Goal: Task Accomplishment & Management: Use online tool/utility

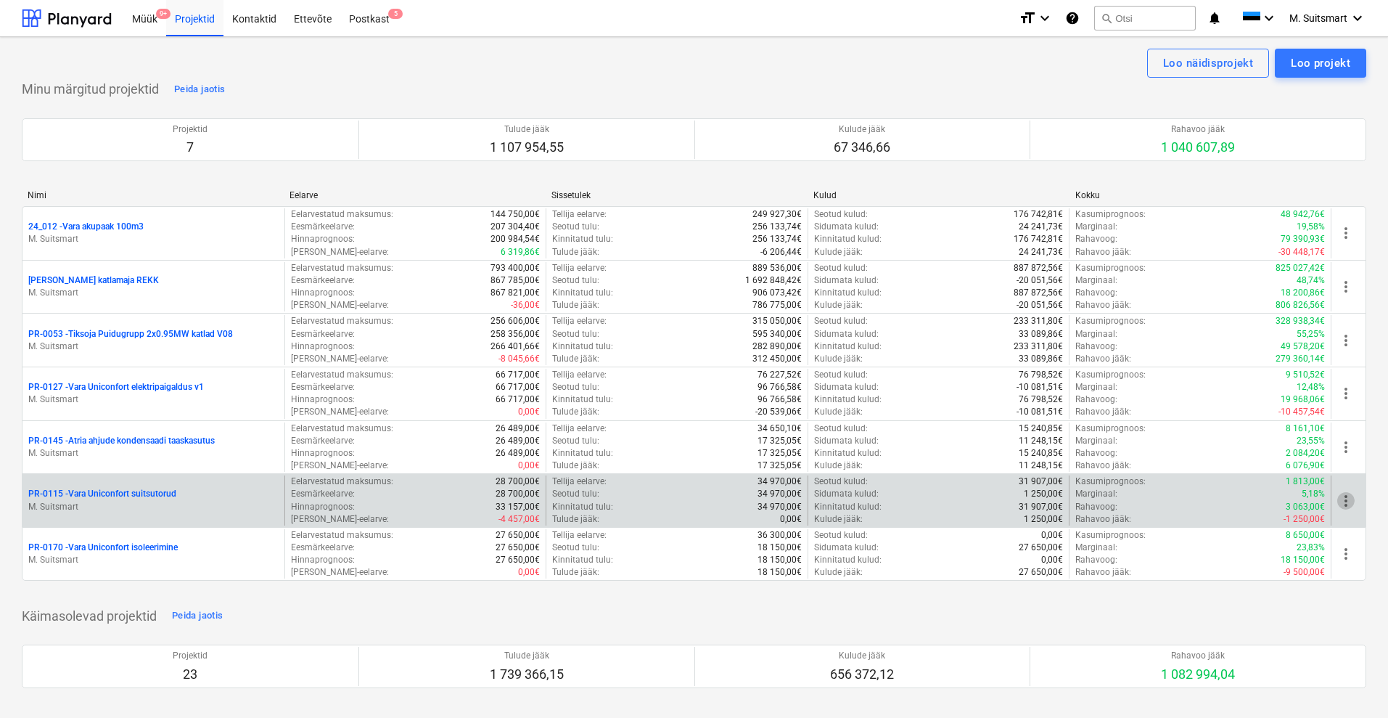
click at [1350, 500] on span "more_vert" at bounding box center [1345, 500] width 17 height 17
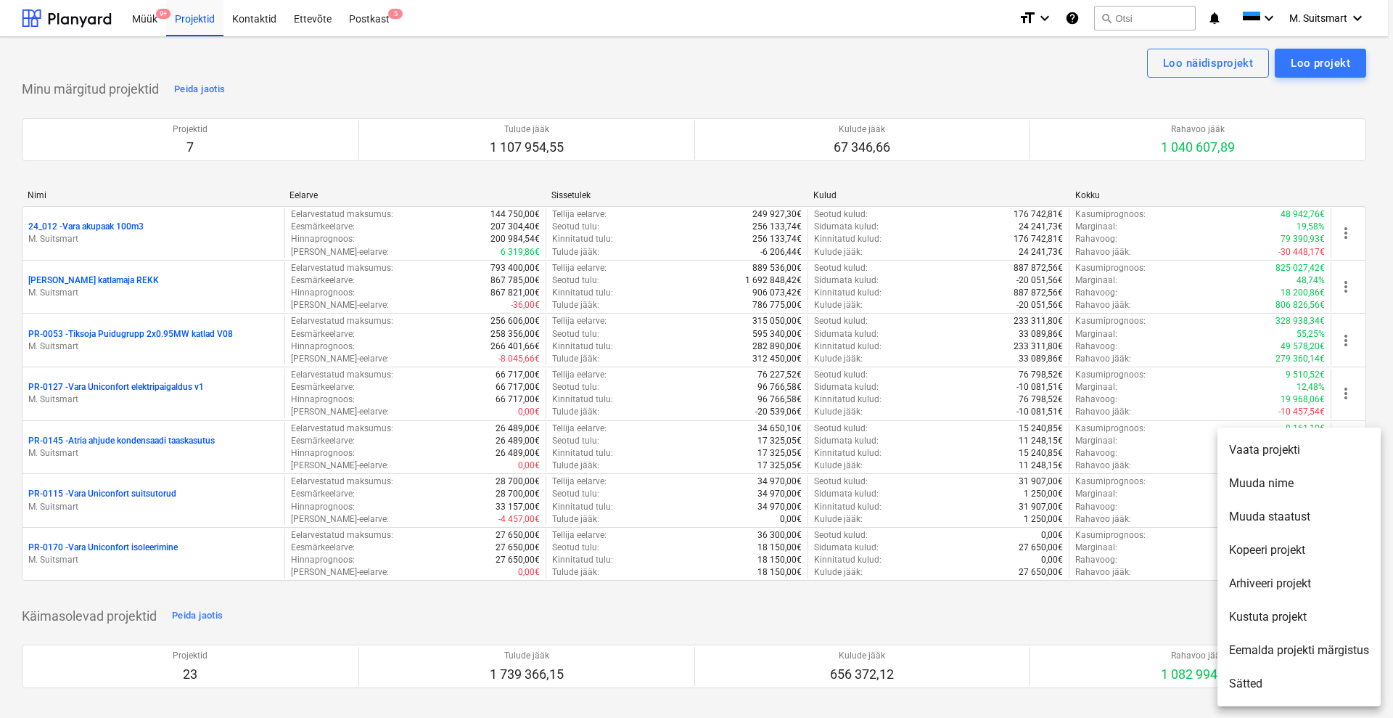
click at [1319, 642] on li "Eemalda projekti märgistus" at bounding box center [1299, 649] width 163 height 33
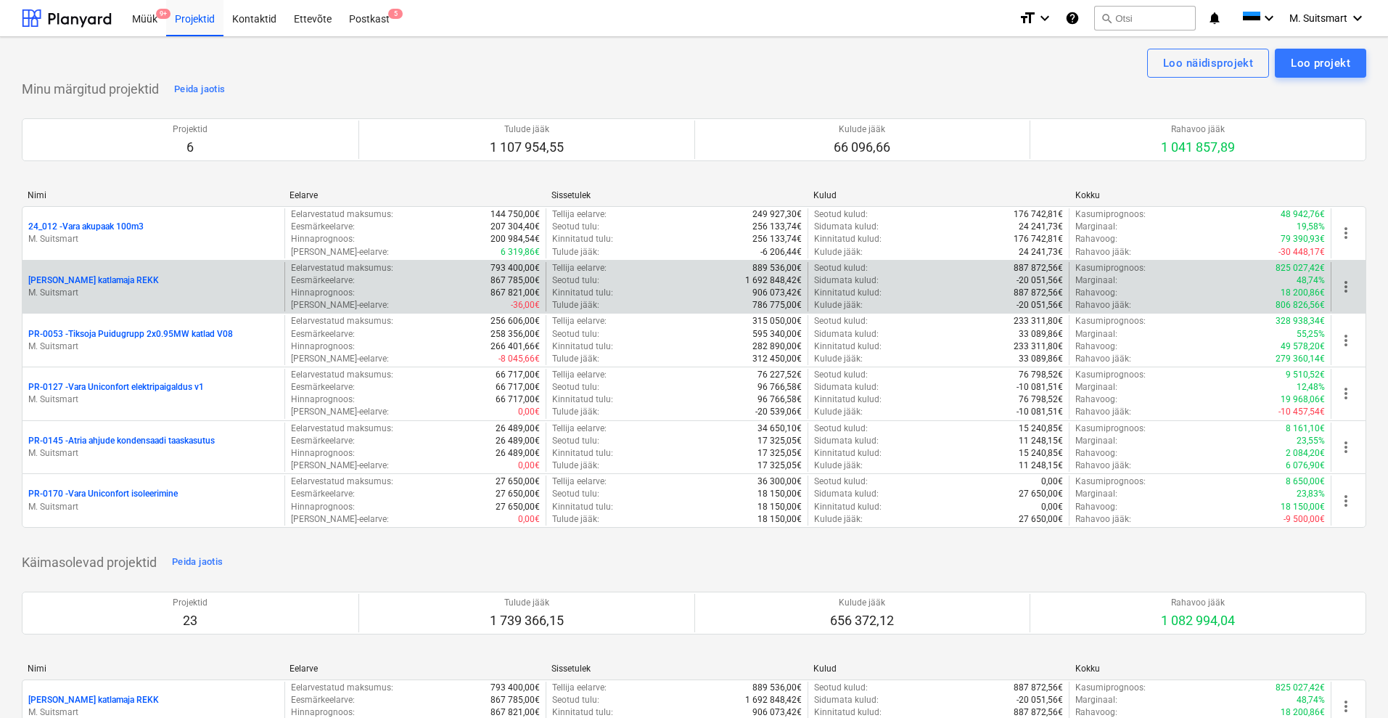
click at [100, 278] on p "[PERSON_NAME] katlamaja REKK" at bounding box center [93, 280] width 131 height 12
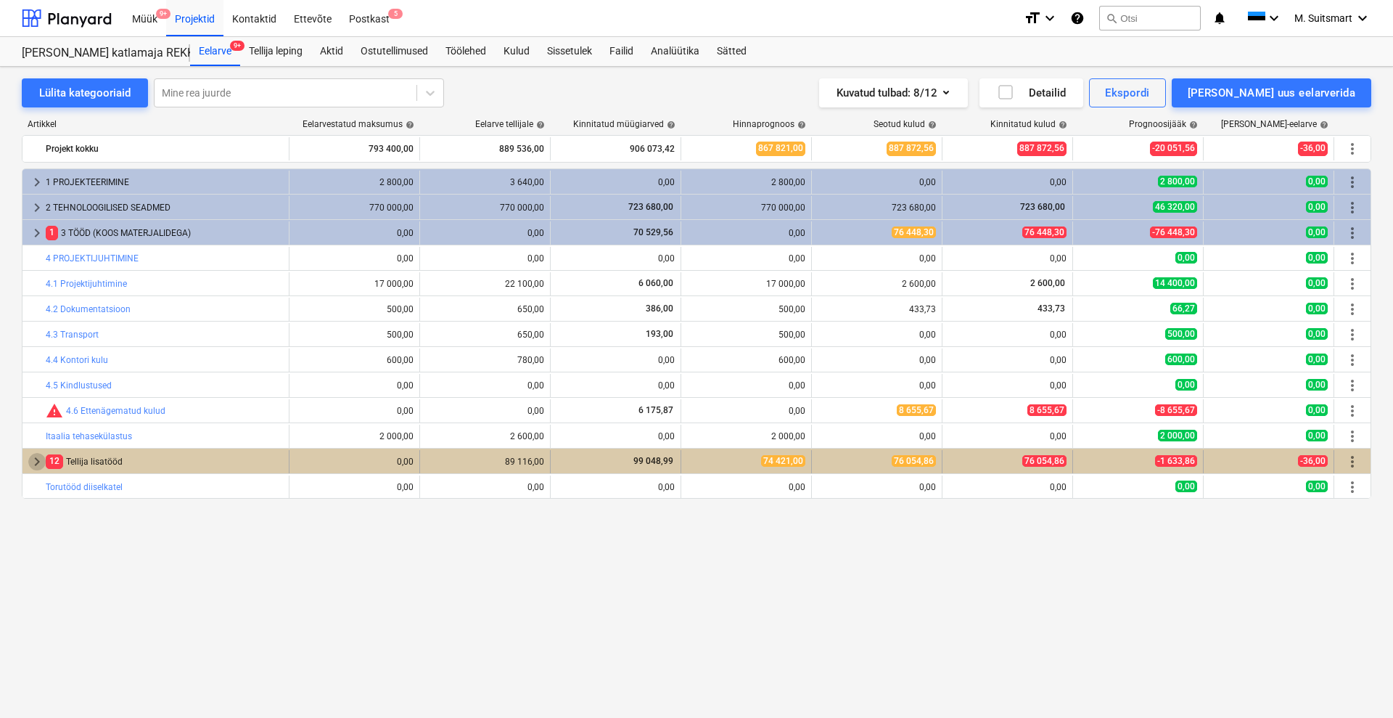
click at [34, 460] on span "keyboard_arrow_right" at bounding box center [36, 461] width 17 height 17
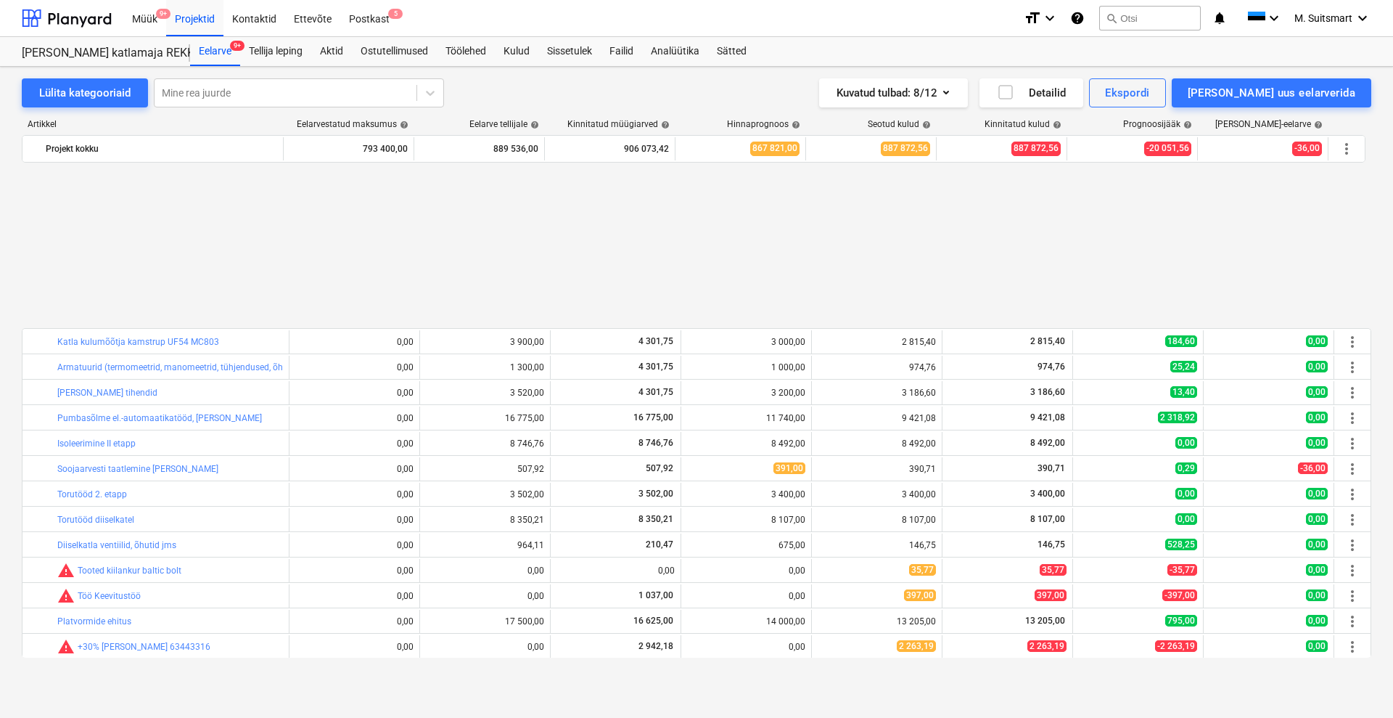
scroll to position [527, 0]
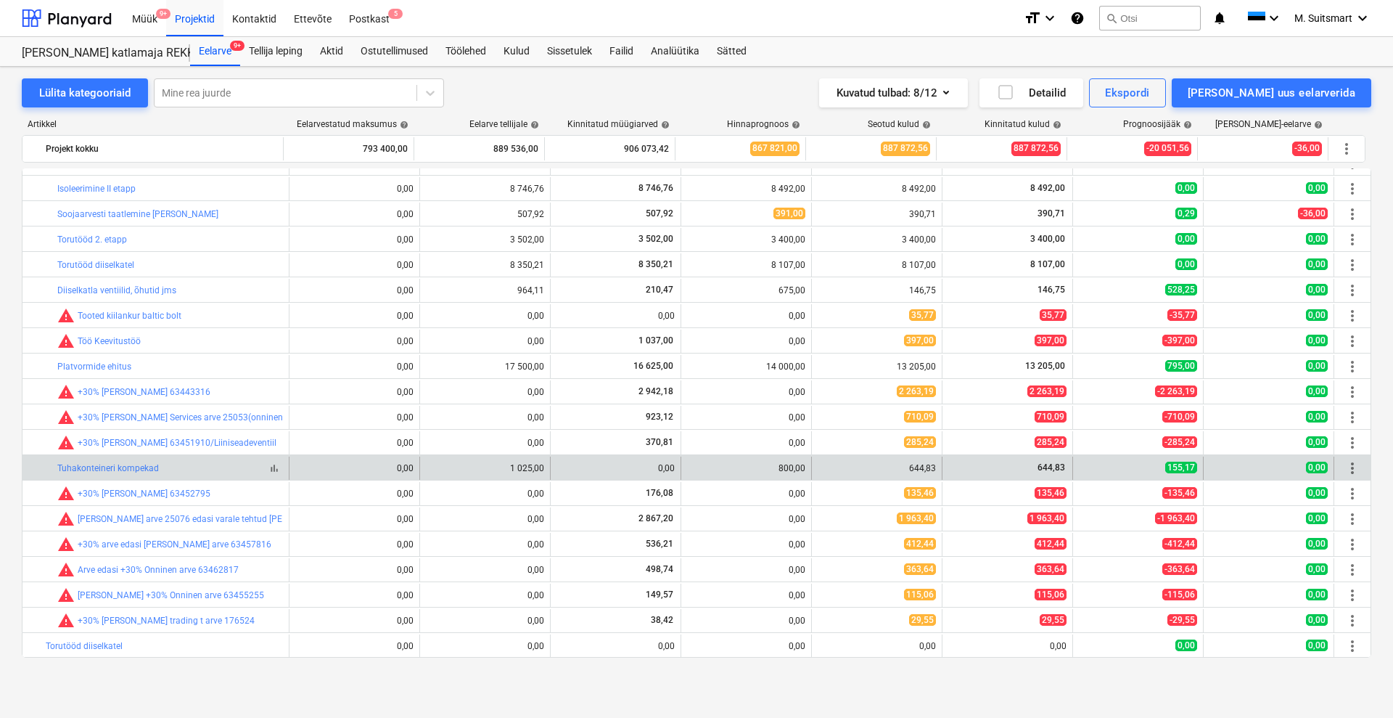
drag, startPoint x: 42, startPoint y: 462, endPoint x: 245, endPoint y: 469, distance: 203.3
click at [245, 469] on div "bar_chart Tuhakonteineri kompekad" at bounding box center [155, 467] width 267 height 23
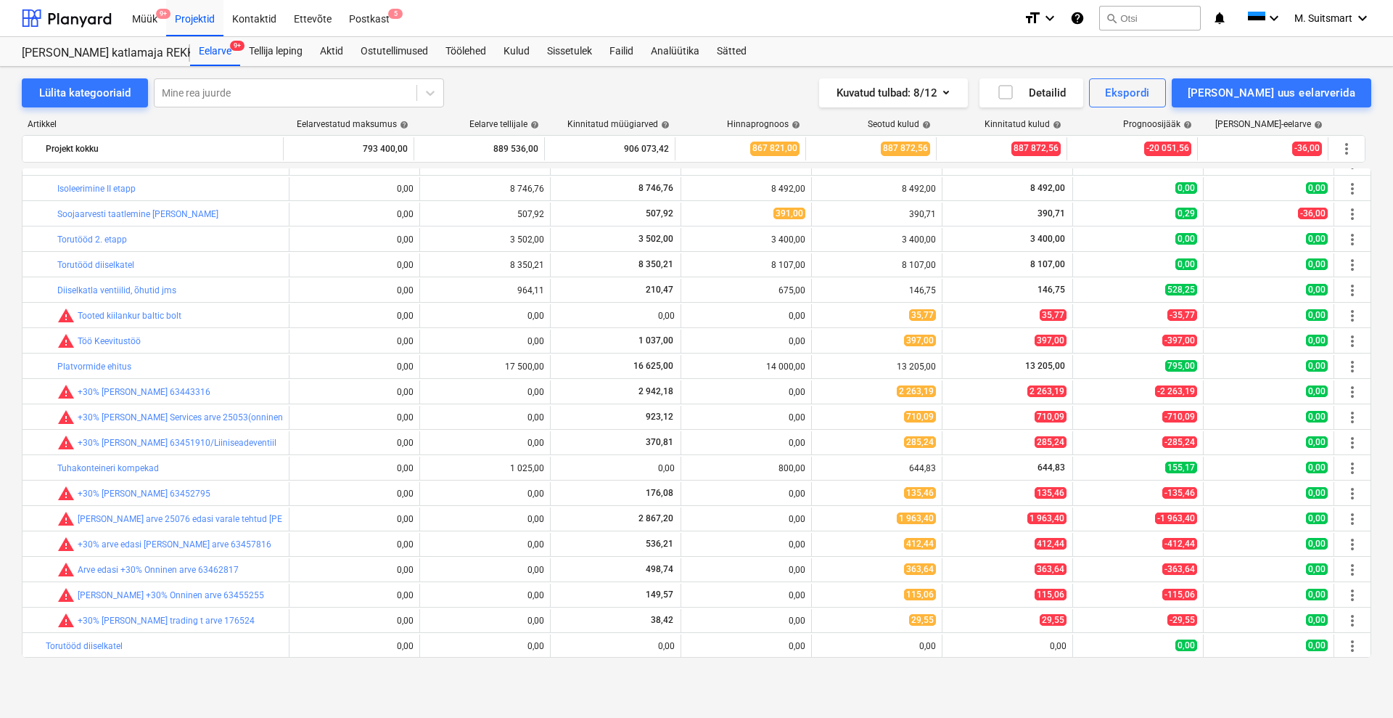
copy div "bar_chart Tuhakonteineri kompekad"
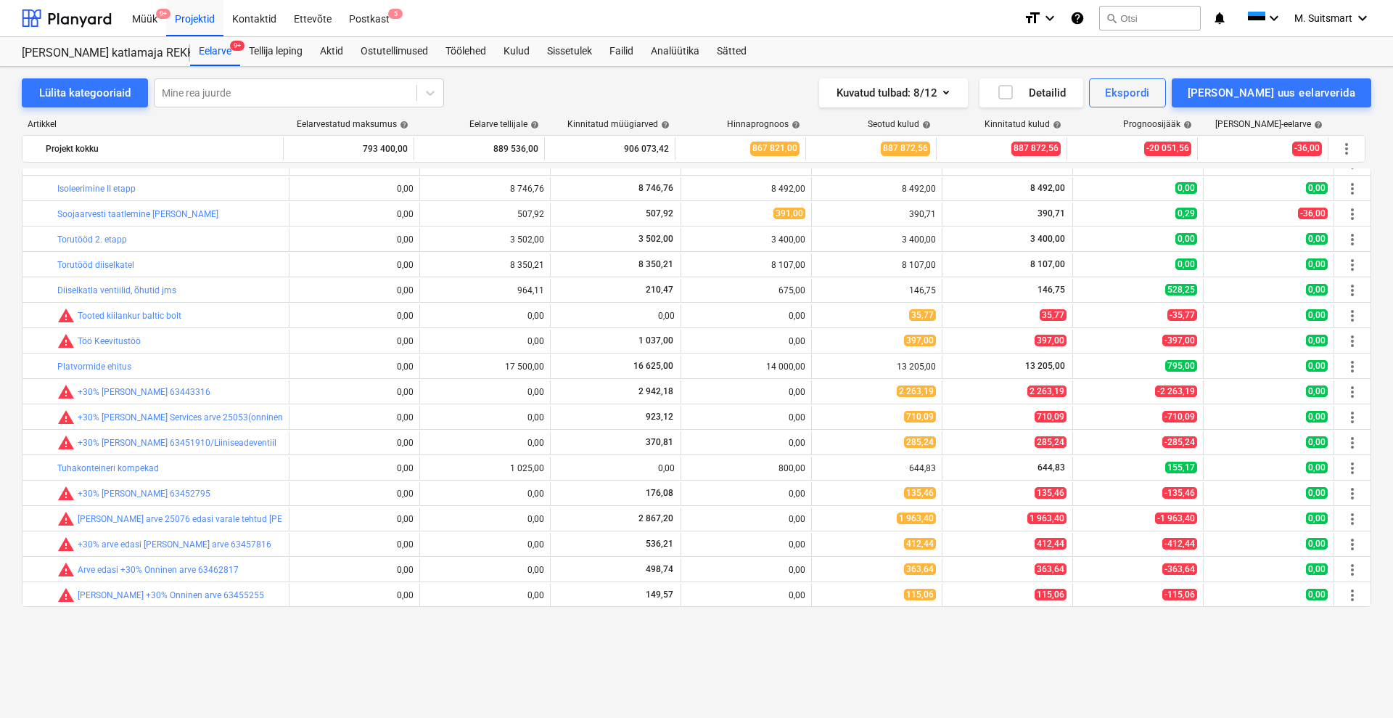
scroll to position [436, 0]
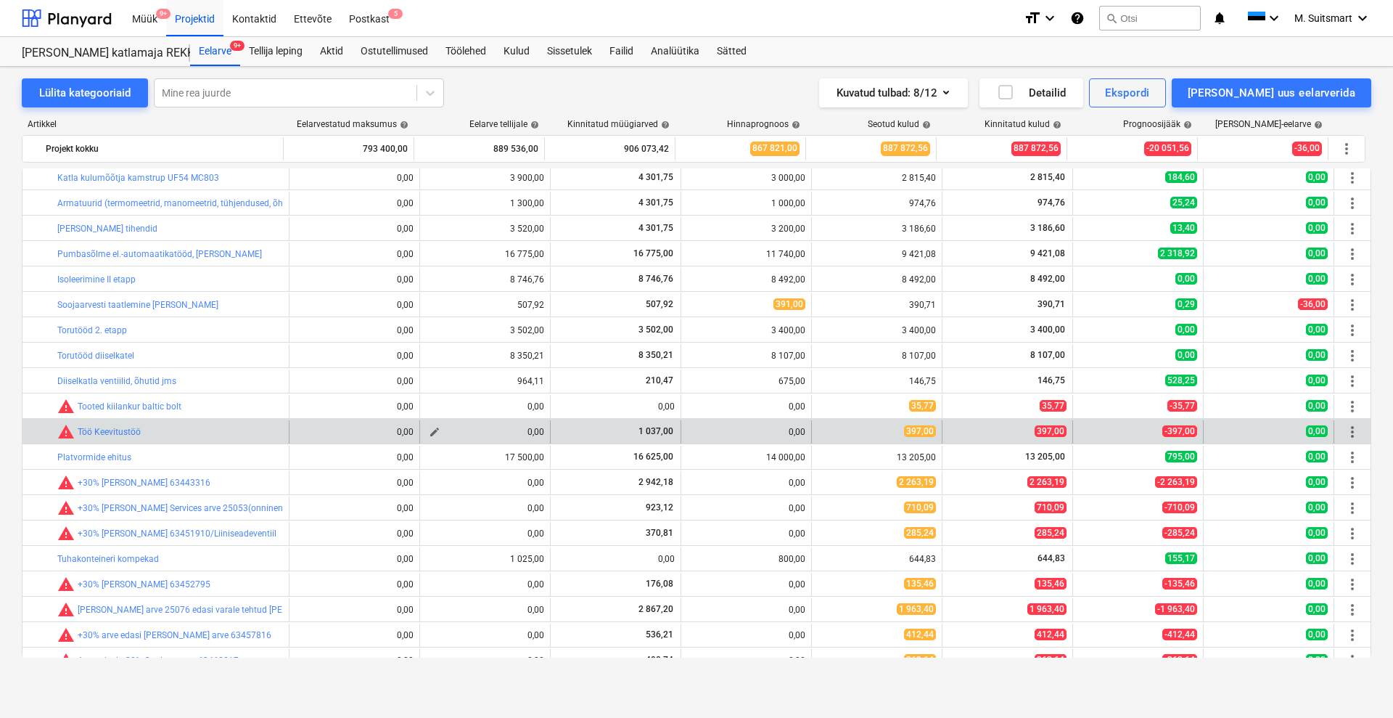
click at [431, 431] on span "edit" at bounding box center [435, 432] width 12 height 12
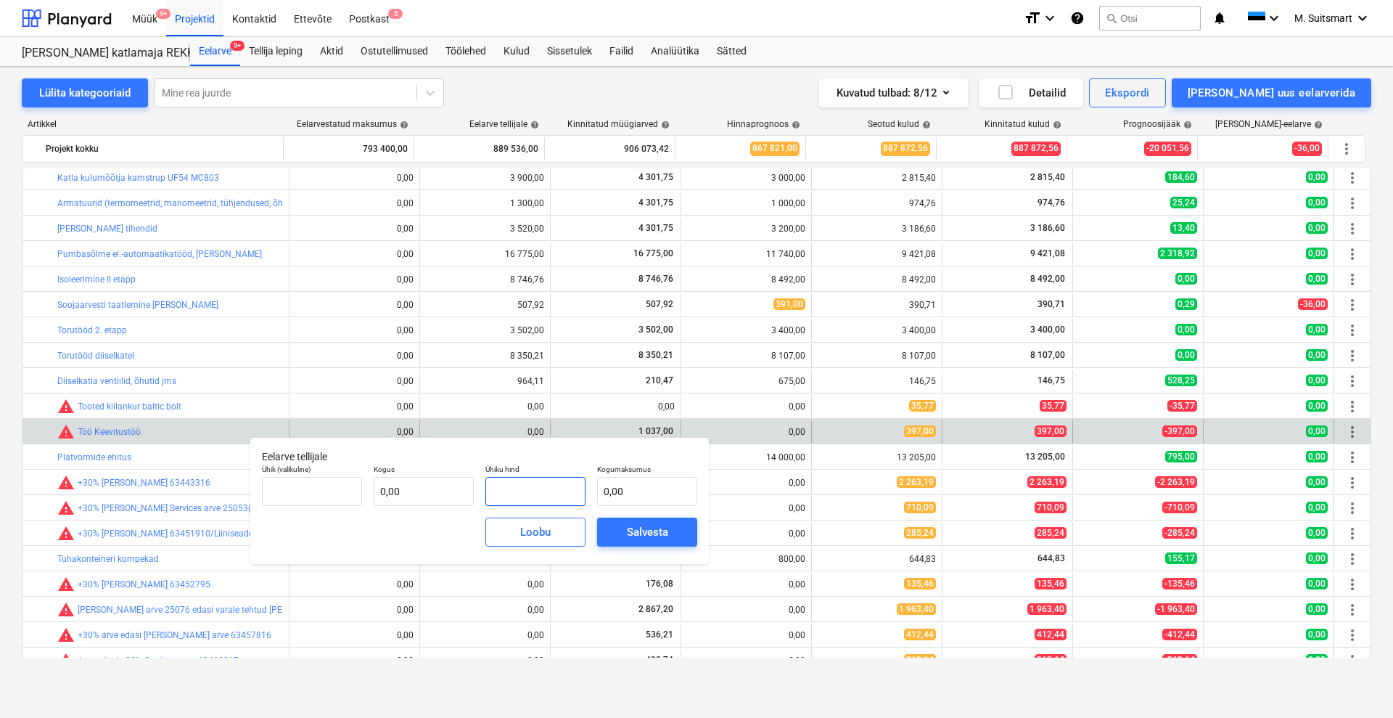
click at [520, 483] on input "text" at bounding box center [535, 491] width 100 height 29
type input "0,00"
click at [632, 485] on input "text" at bounding box center [647, 491] width 100 height 29
type input "tk"
type input "1"
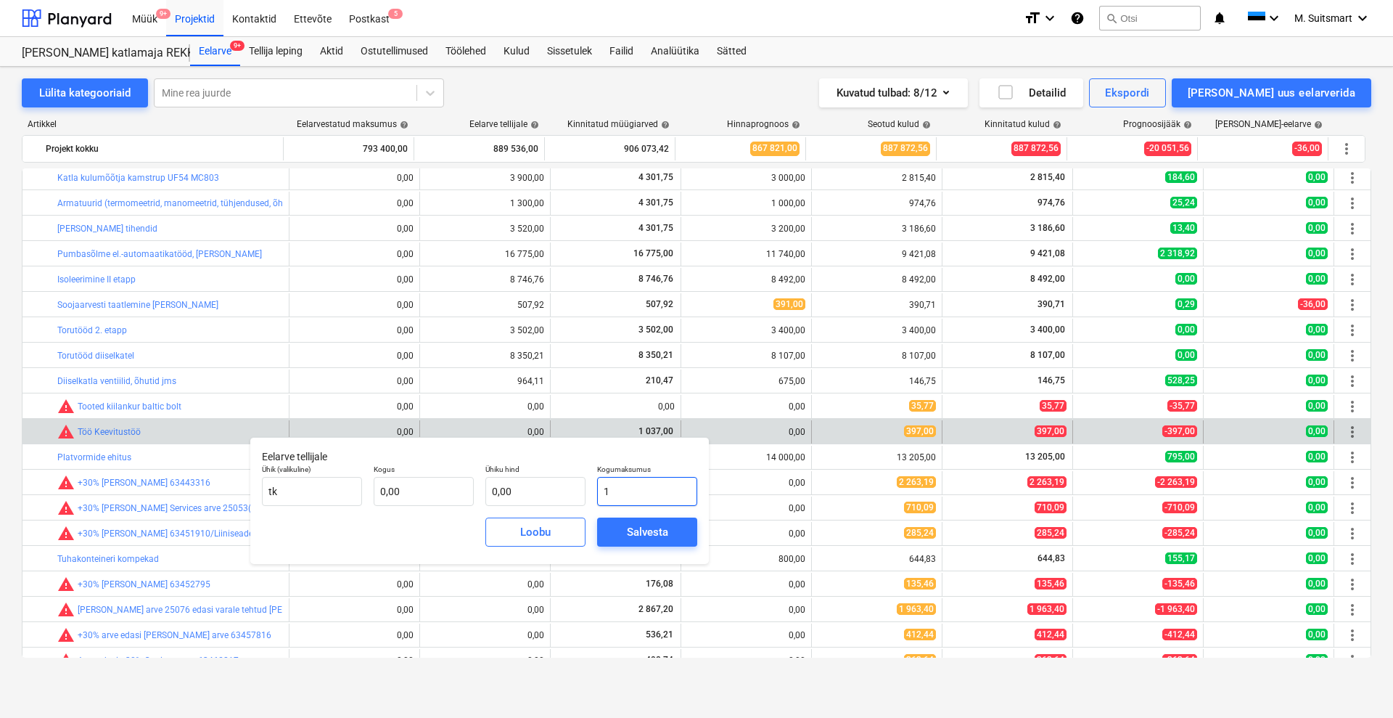
type input "1,00"
type input "10"
type input "10,00"
type input "103"
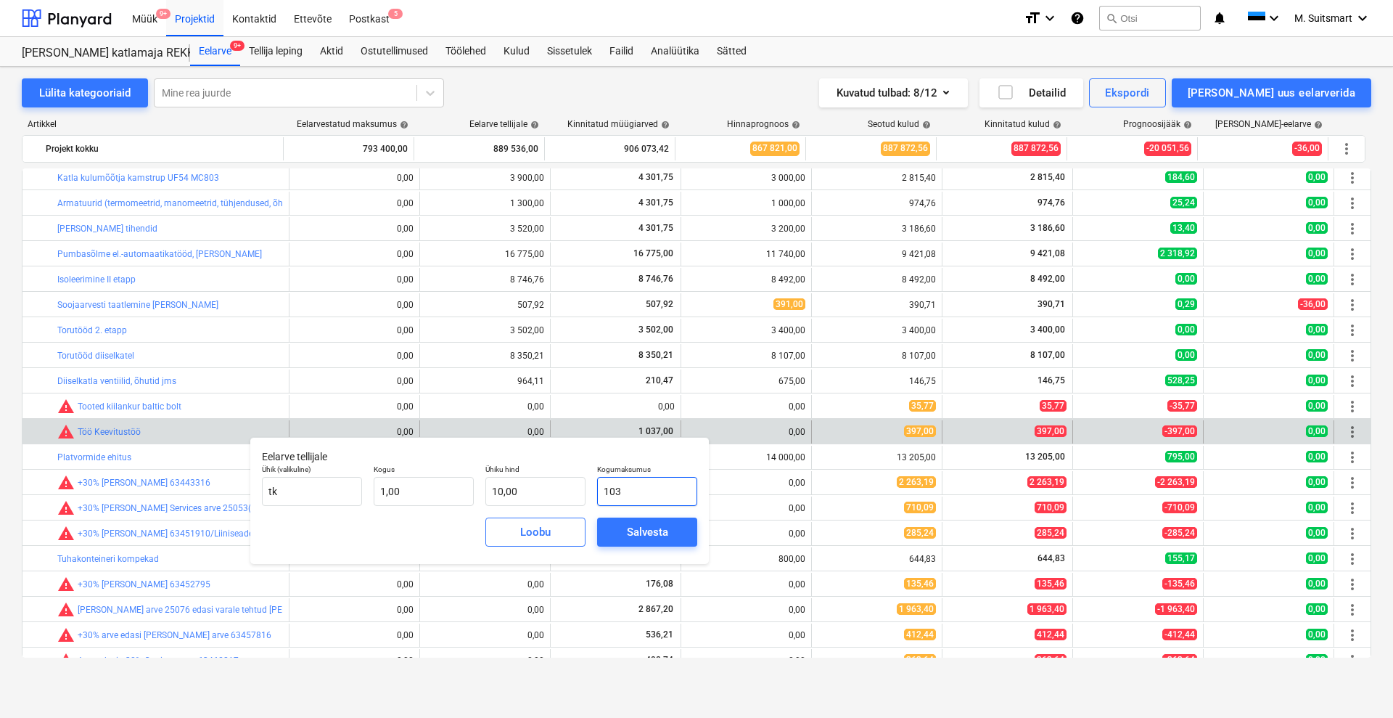
type input "103,00"
type input "1037"
type input "1 037,00"
click at [634, 535] on div "Salvesta" at bounding box center [647, 531] width 41 height 19
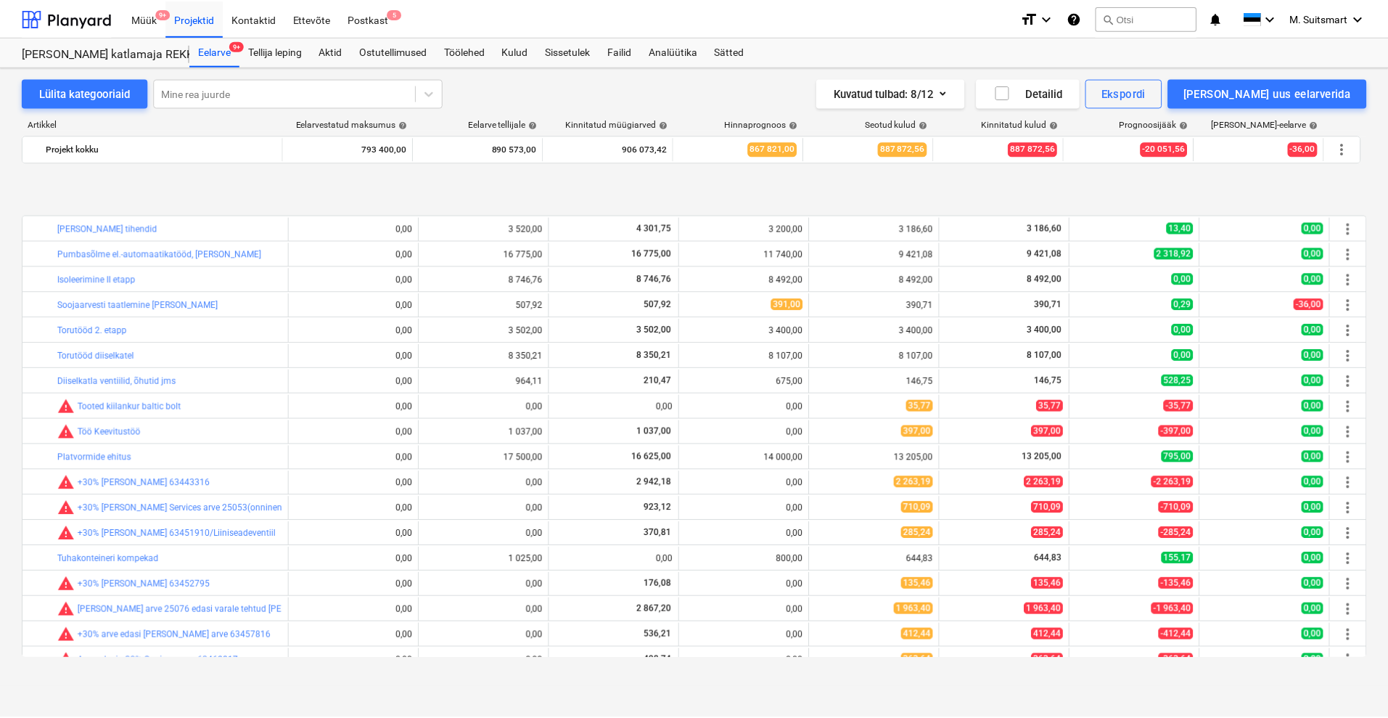
scroll to position [527, 0]
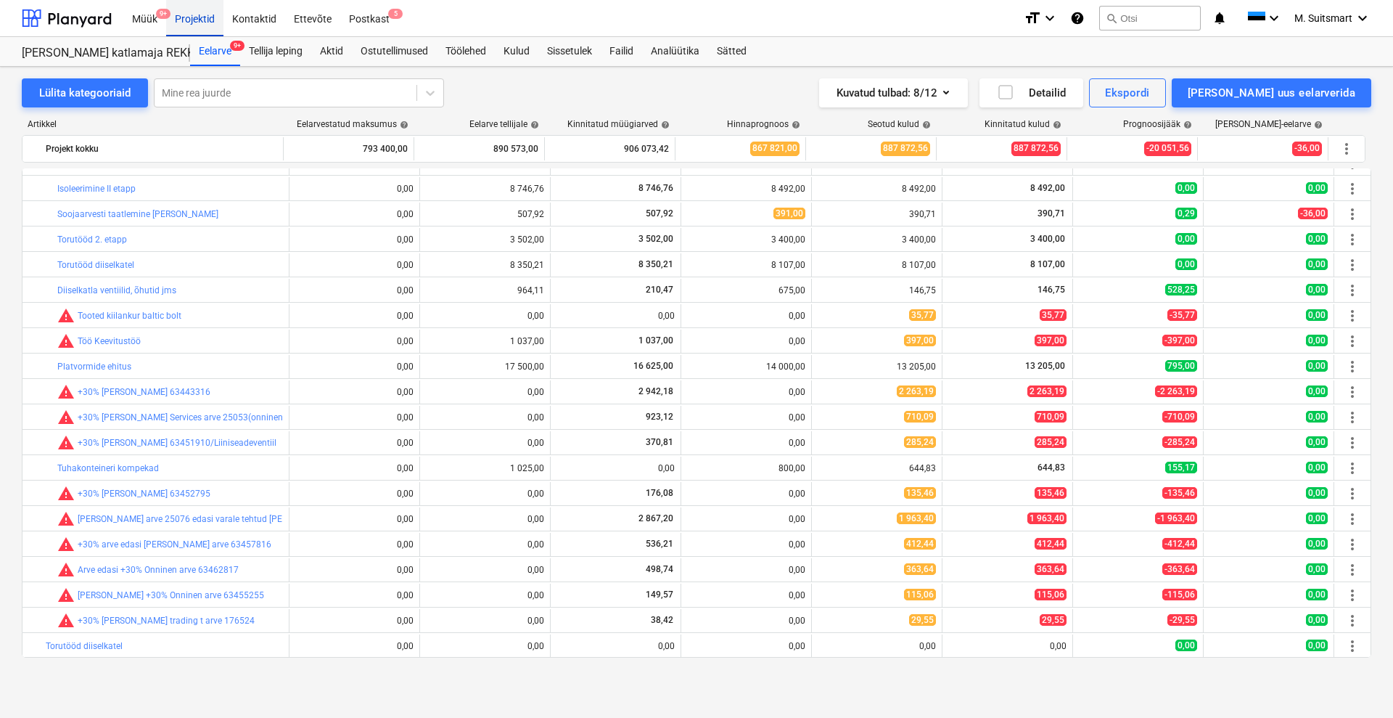
click at [204, 12] on div "Projektid" at bounding box center [194, 17] width 57 height 37
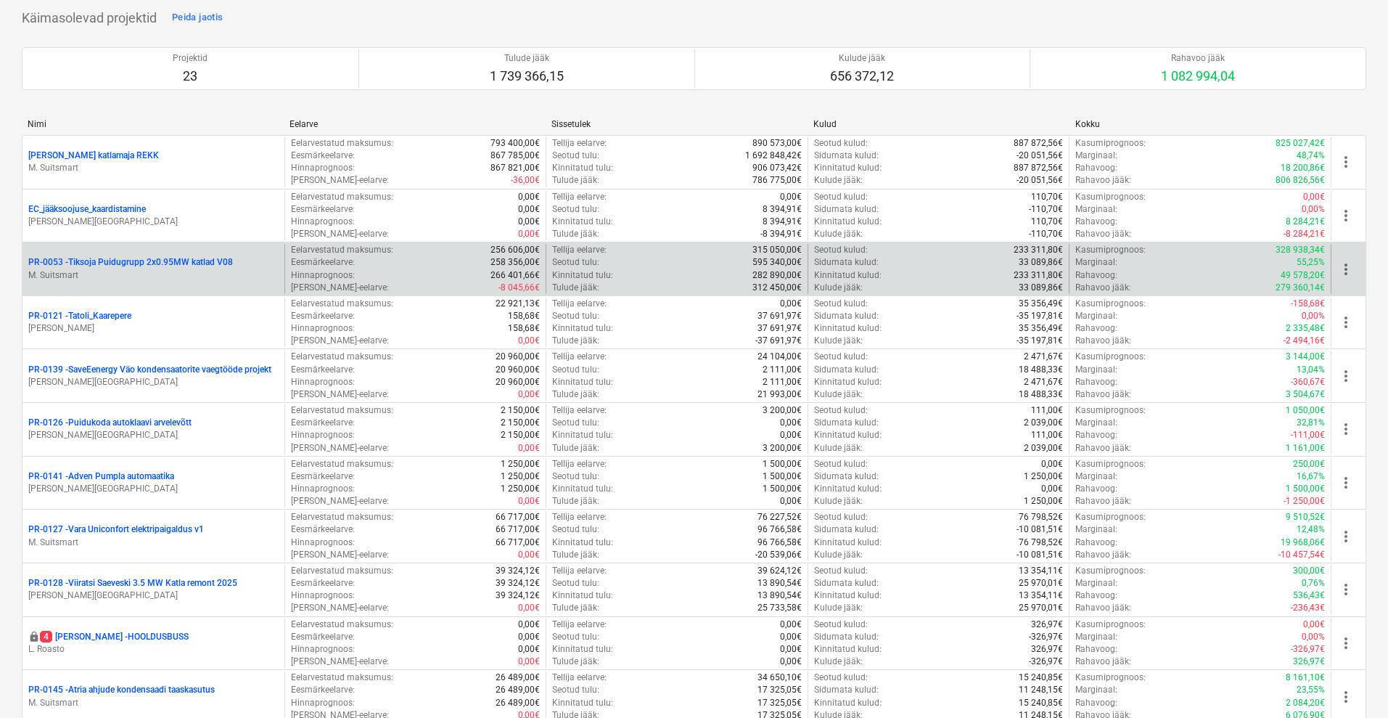
scroll to position [2820, 0]
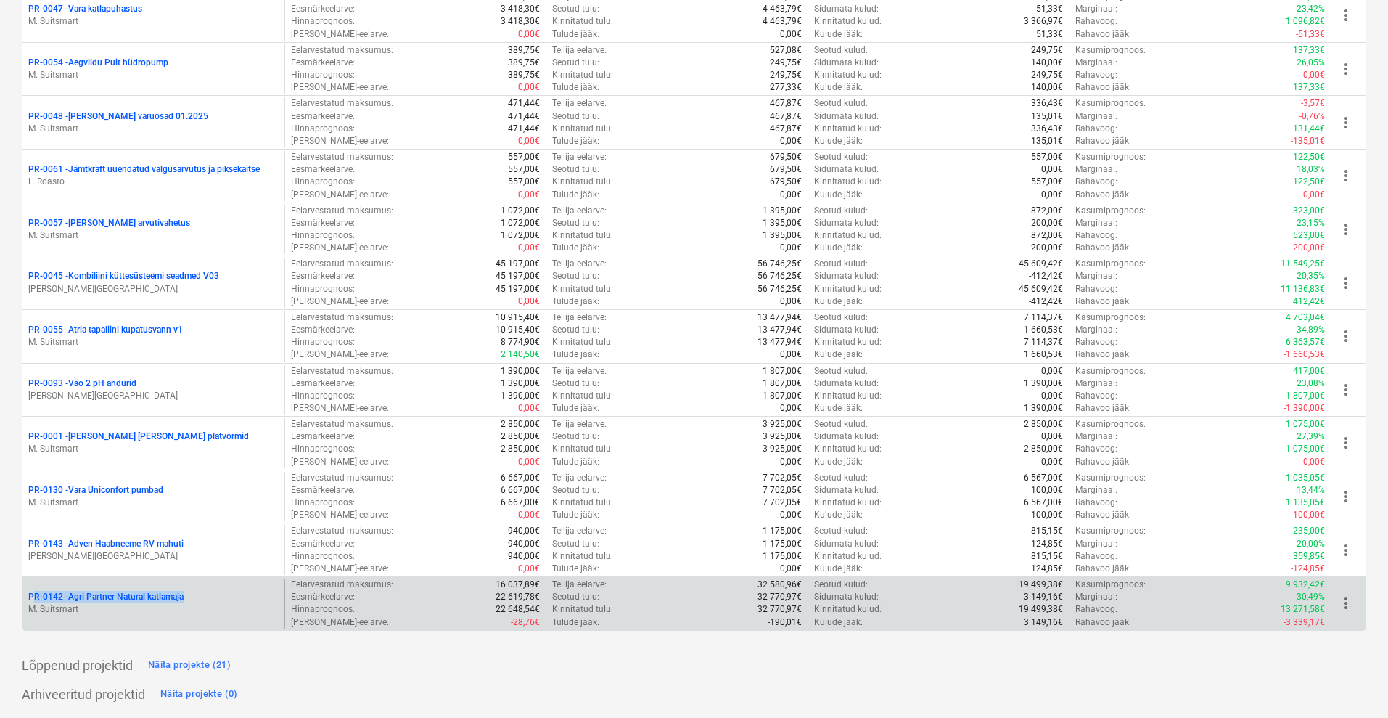
drag, startPoint x: 18, startPoint y: 594, endPoint x: 208, endPoint y: 596, distance: 189.4
copy p "PR-0142 - Agri Partner Natural katlamaja"
